Goal: Transaction & Acquisition: Purchase product/service

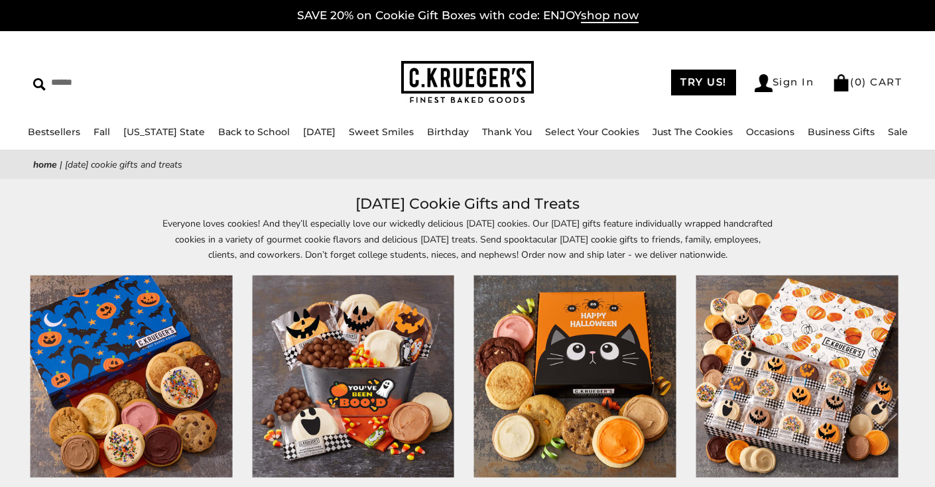
scroll to position [58, 0]
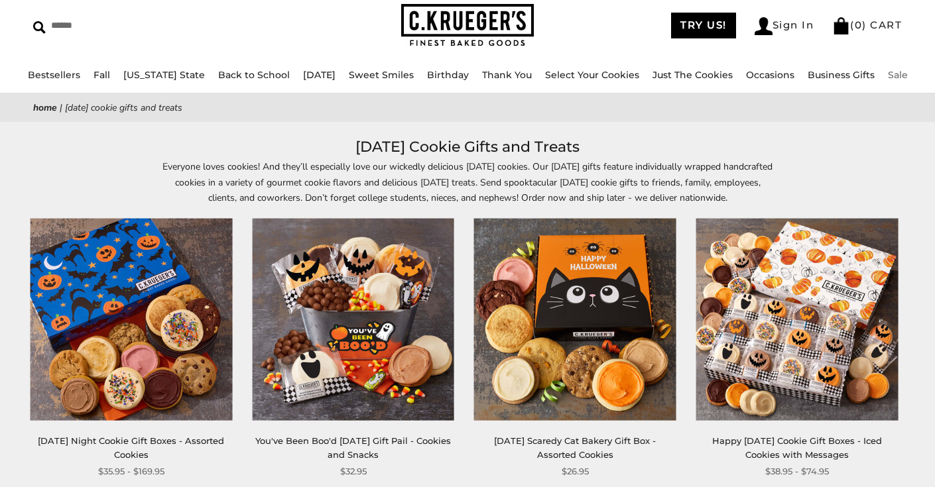
click at [888, 76] on link "Sale" at bounding box center [898, 75] width 20 height 12
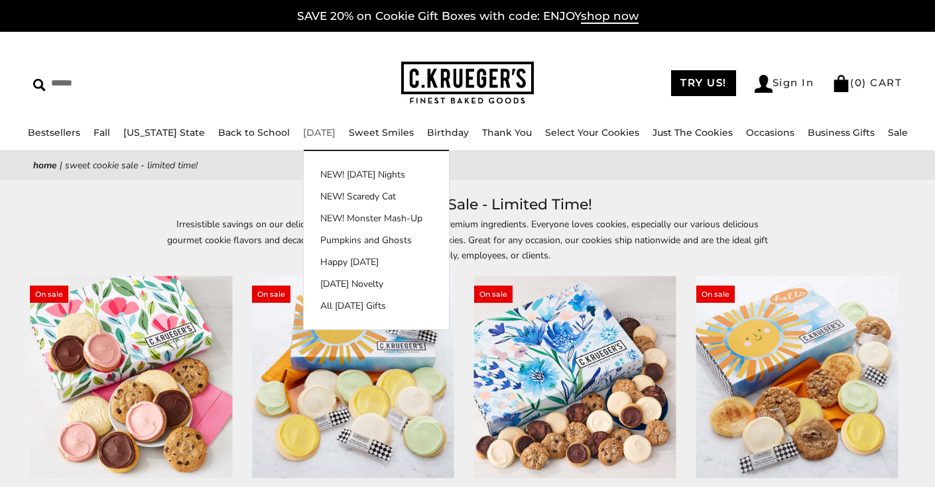
click at [303, 133] on link "[DATE]" at bounding box center [319, 133] width 32 height 12
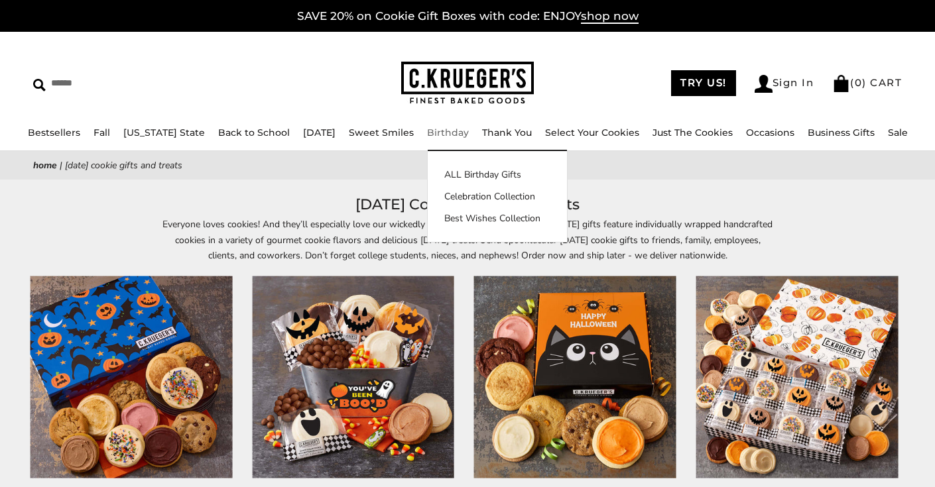
click at [443, 133] on link "Birthday" at bounding box center [448, 133] width 42 height 12
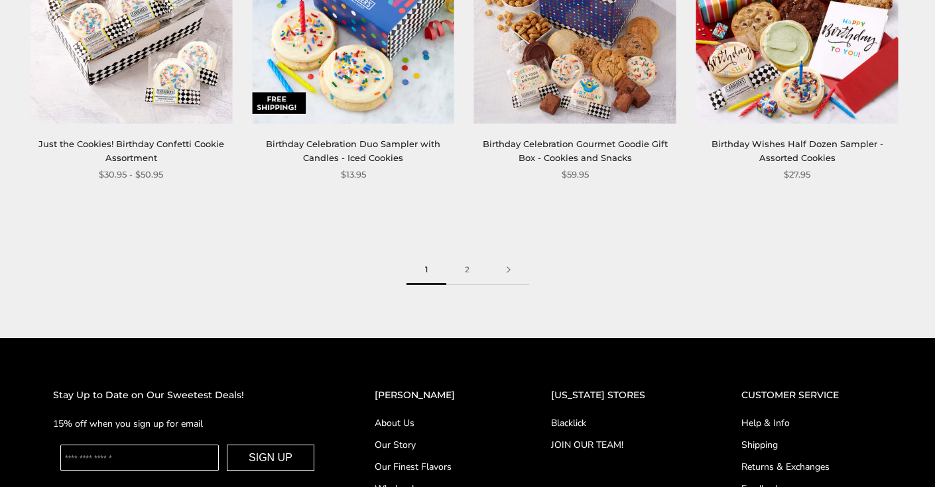
scroll to position [1824, 0]
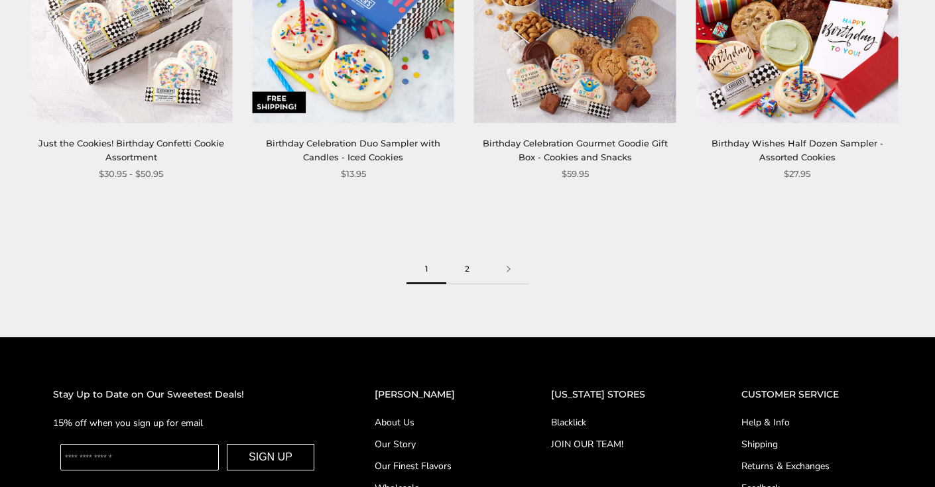
click at [461, 266] on link "2" at bounding box center [467, 270] width 42 height 30
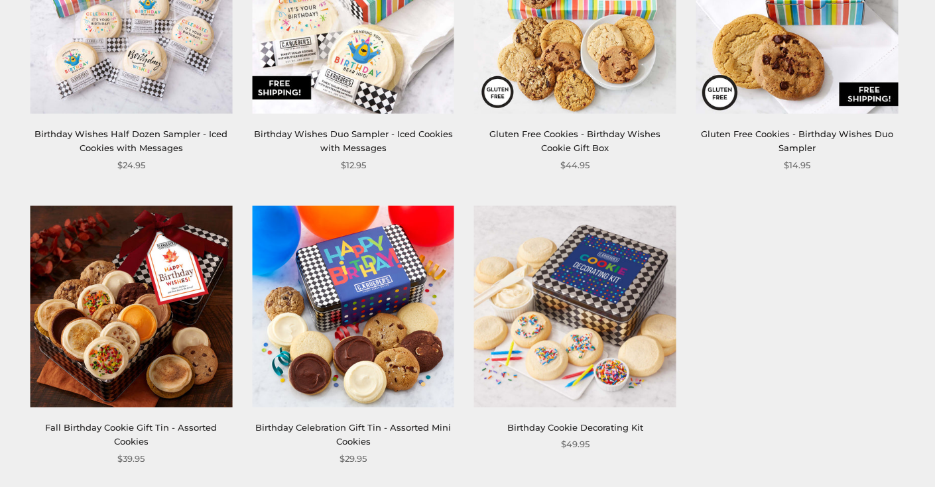
scroll to position [656, 0]
